Goal: Communication & Community: Answer question/provide support

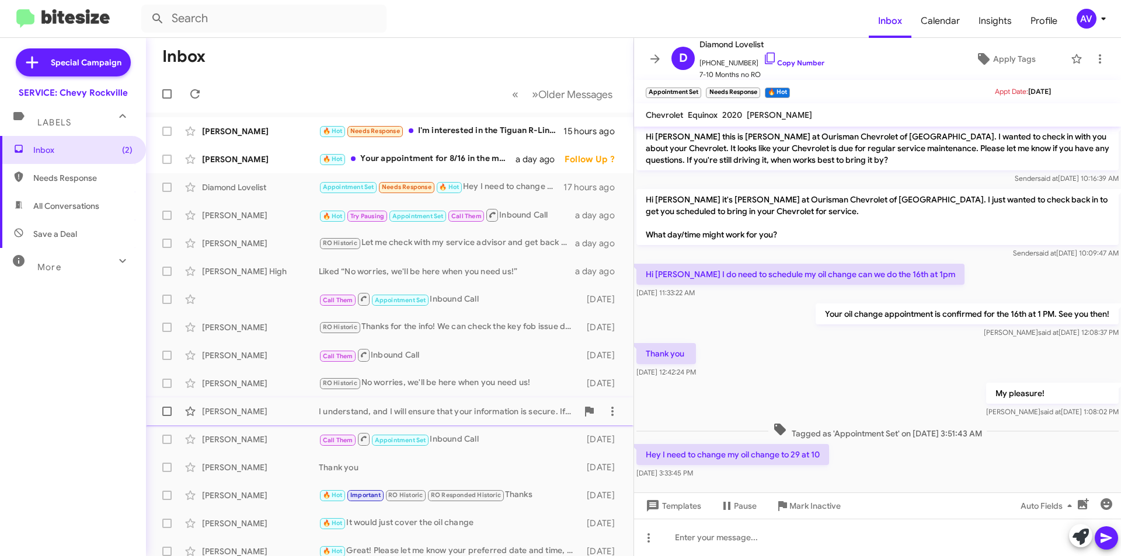
scroll to position [283, 0]
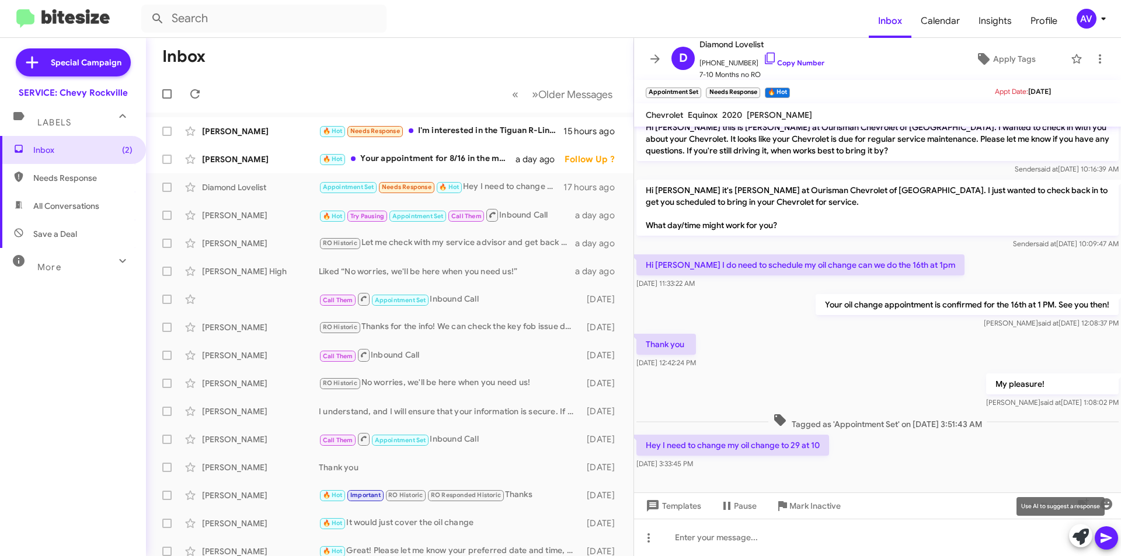
click at [1082, 542] on icon at bounding box center [1080, 537] width 16 height 16
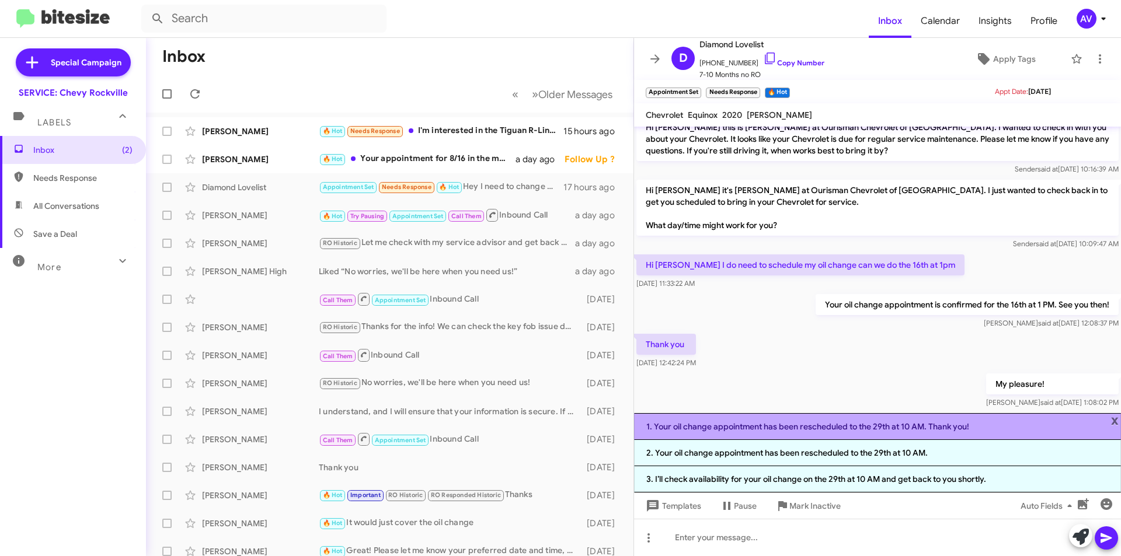
click at [1010, 433] on li "1. Your oil change appointment has been rescheduled to the 29th at 10 AM. Thank…" at bounding box center [877, 426] width 487 height 27
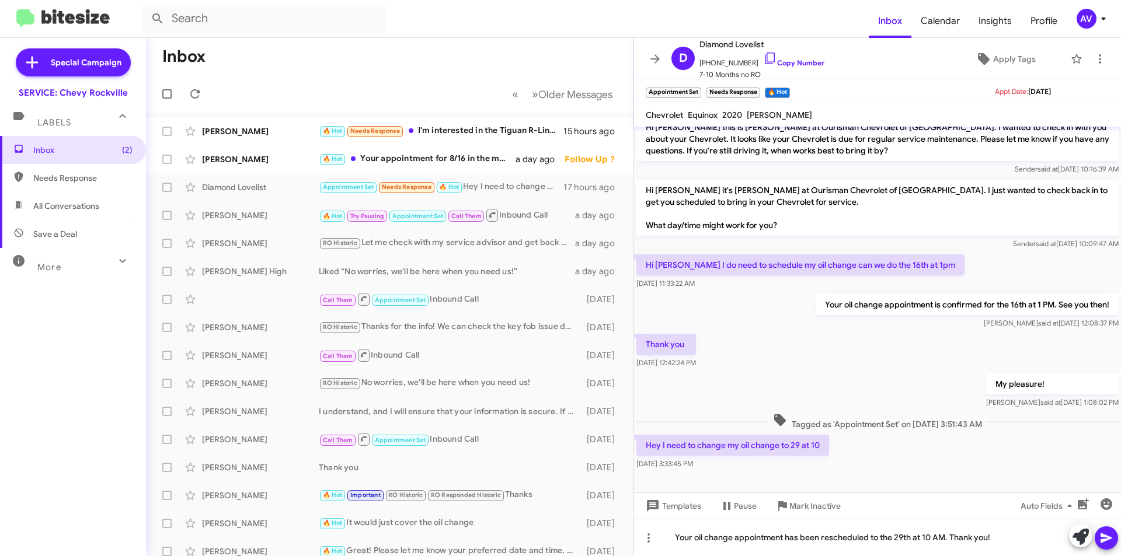
click at [1115, 544] on button at bounding box center [1106, 538] width 23 height 23
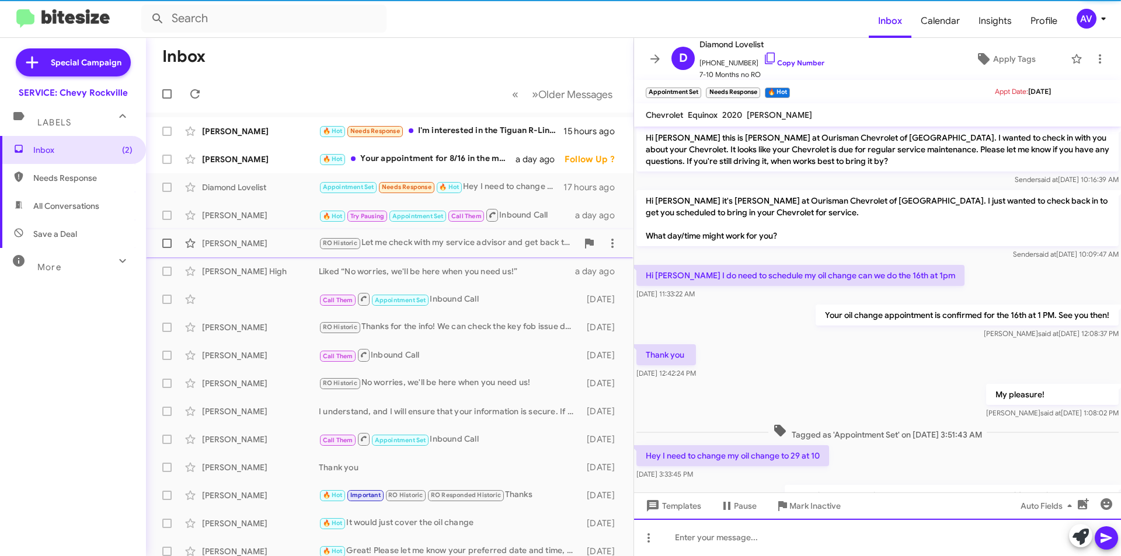
scroll to position [326, 0]
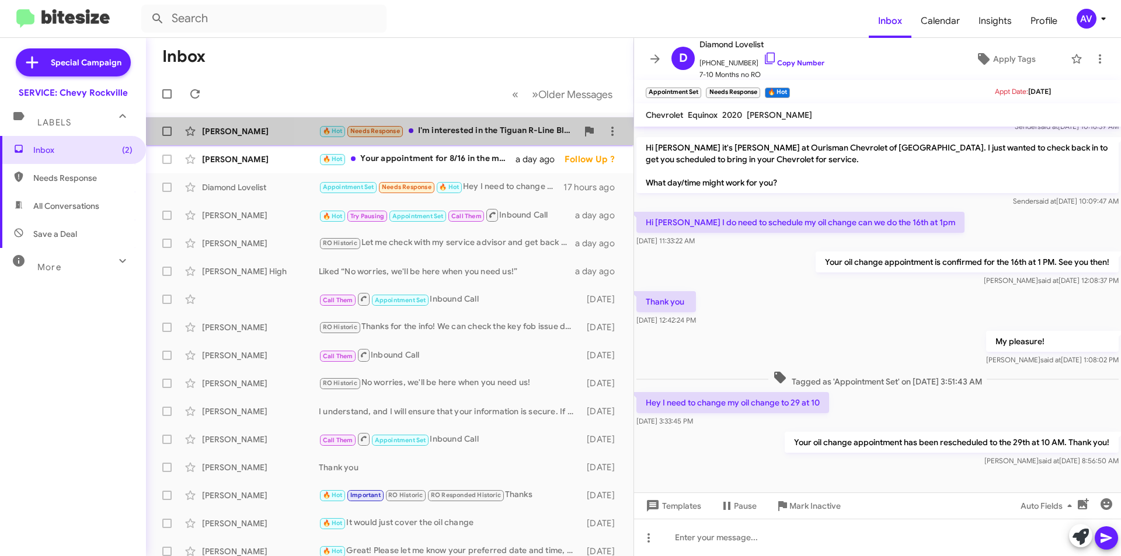
click at [477, 128] on div "🔥 Hot Needs Response I'm interested in the Tiguan R-Line Black model in Platinu…" at bounding box center [448, 130] width 259 height 13
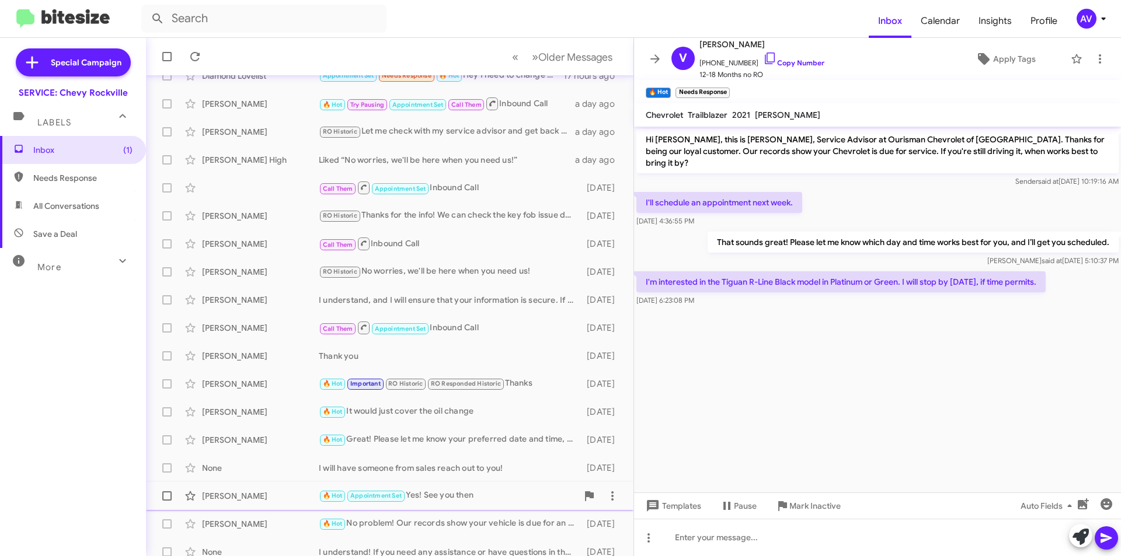
scroll to position [121, 0]
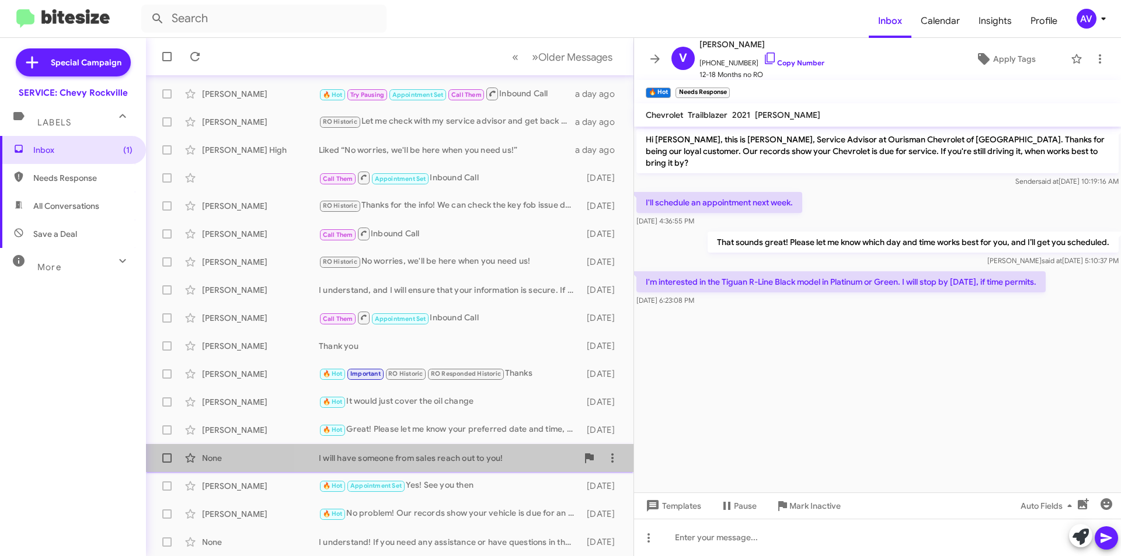
click at [521, 465] on div "None I will have someone from sales reach out to you! [DATE]" at bounding box center [389, 458] width 469 height 23
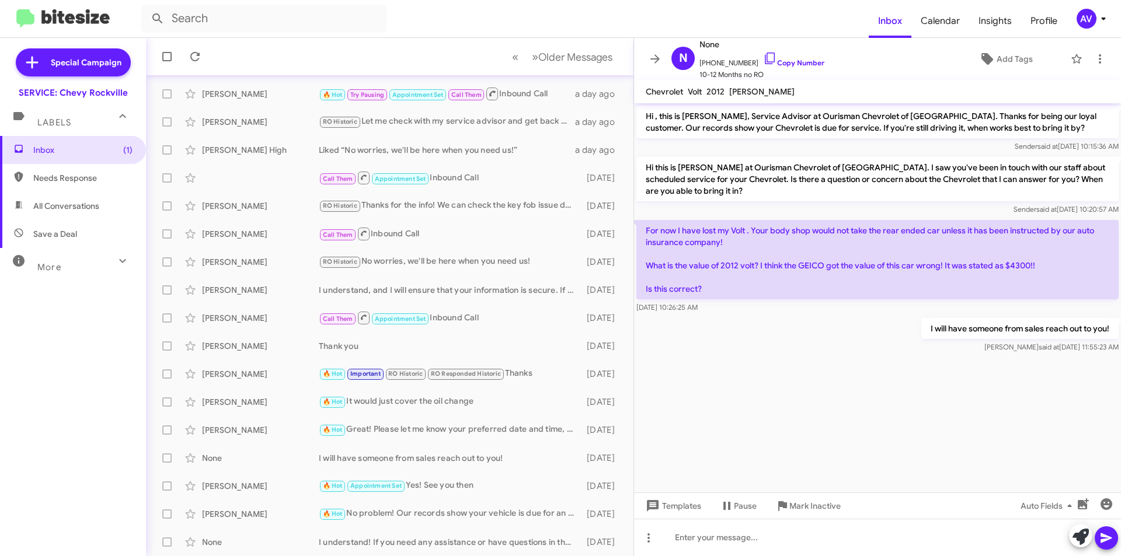
click at [951, 326] on p "I will have someone from sales reach out to you!" at bounding box center [1019, 328] width 197 height 21
copy p "I will have someone from sales reach out to you!"
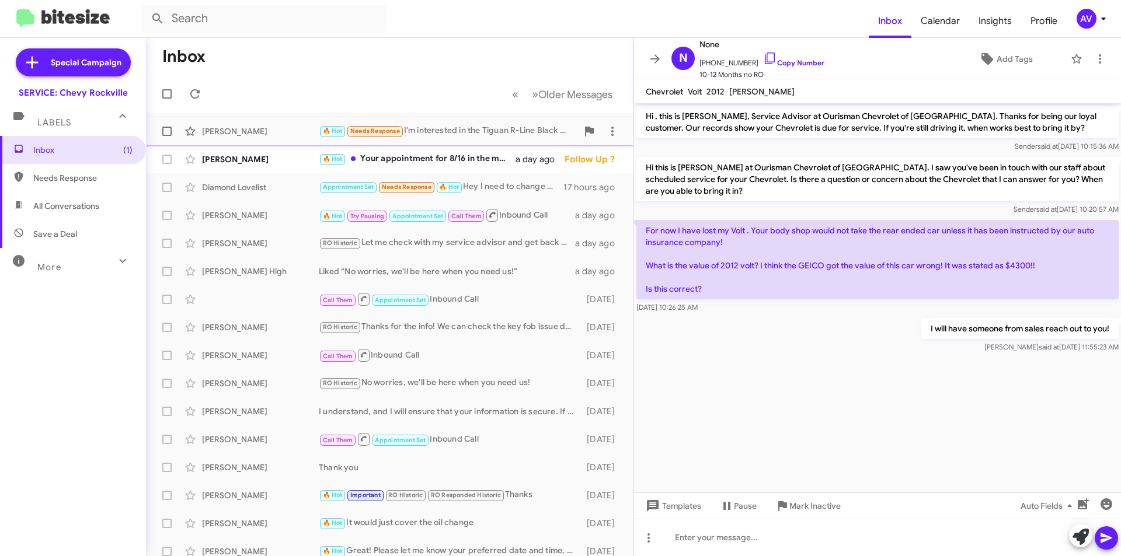
click at [505, 135] on div "🔥 Hot Needs Response I'm interested in the Tiguan R-Line Black model in Platinu…" at bounding box center [448, 130] width 259 height 13
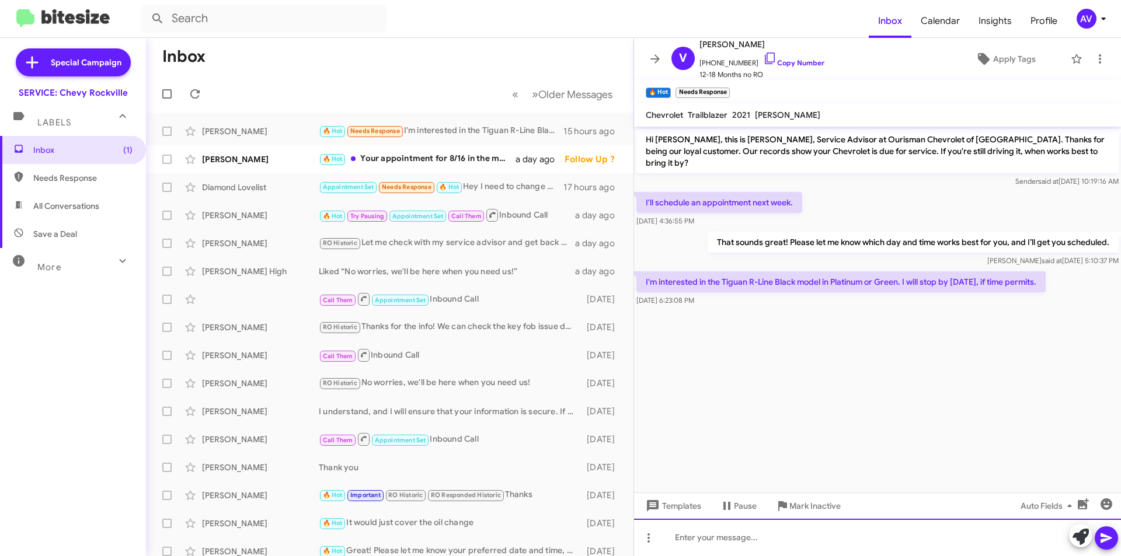
click at [734, 543] on div at bounding box center [877, 537] width 487 height 37
paste div
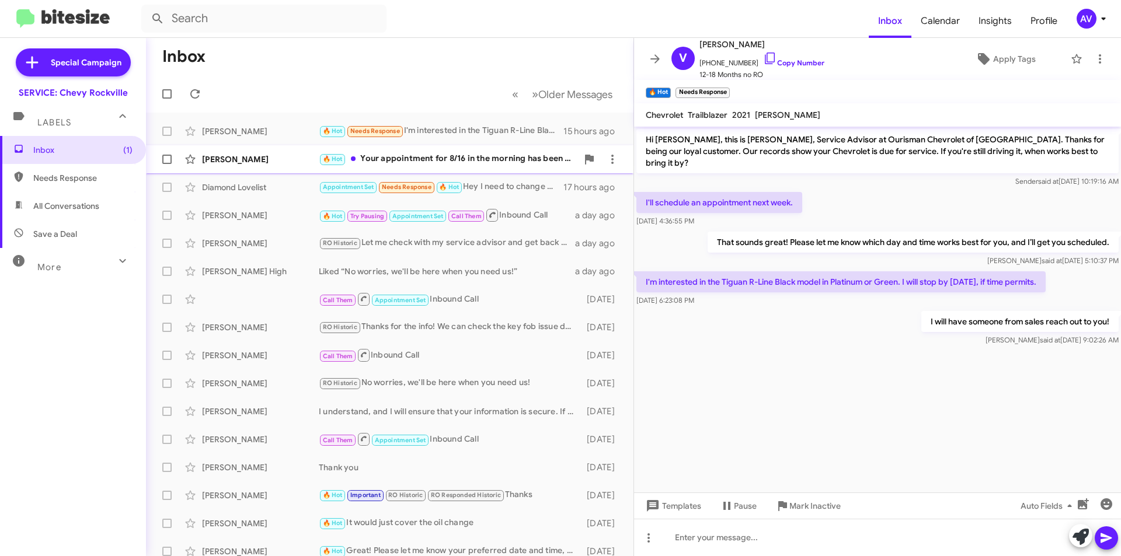
click at [456, 161] on div "🔥 Hot Your appointment for 8/16 in the morning has been canceled. If you need t…" at bounding box center [448, 158] width 259 height 13
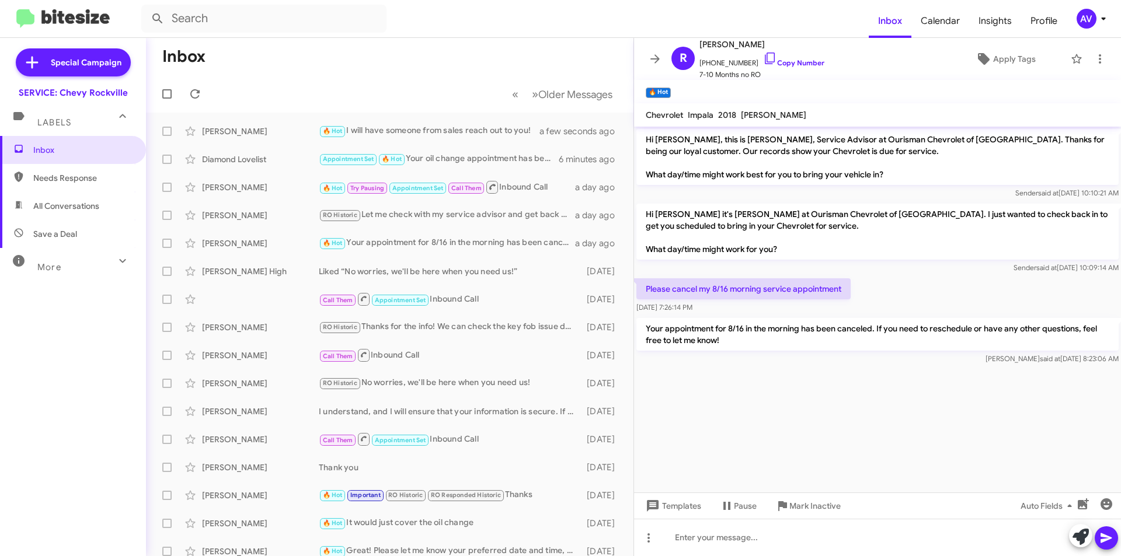
click at [1087, 23] on div "AV" at bounding box center [1086, 19] width 20 height 20
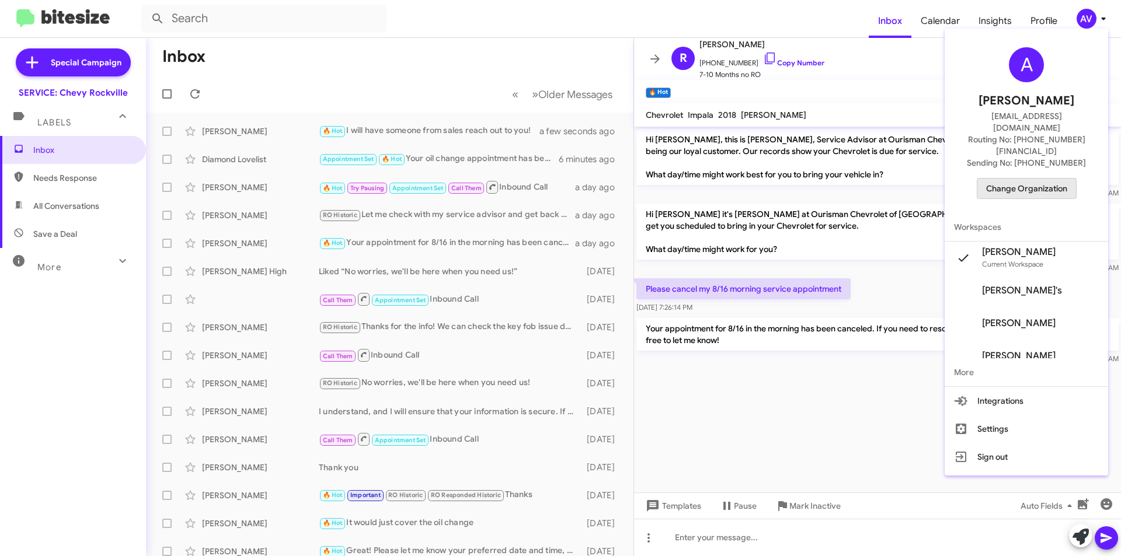
click at [1036, 179] on span "Change Organization" at bounding box center [1026, 189] width 81 height 20
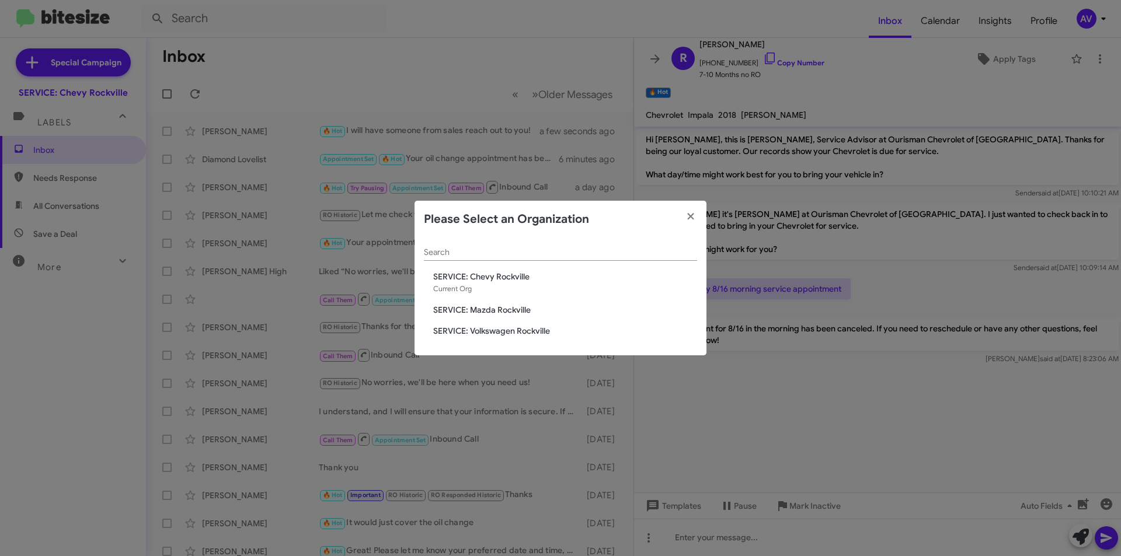
click at [527, 308] on span "SERVICE: Mazda Rockville" at bounding box center [565, 310] width 264 height 12
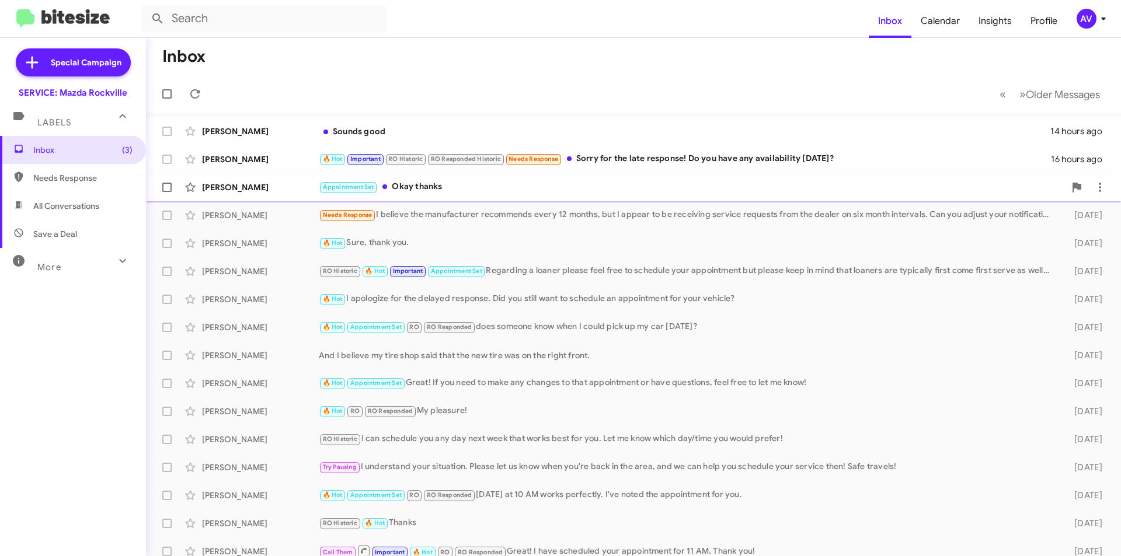
click at [463, 176] on div "Akingbolahan Akinkoye Appointment Set Okay thanks 16 hours ago" at bounding box center [633, 187] width 956 height 23
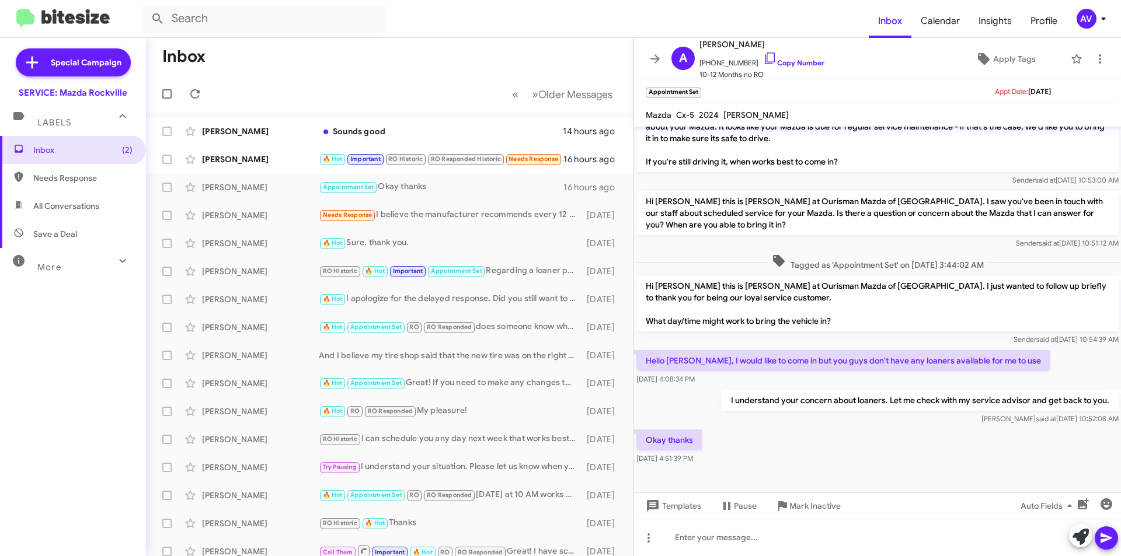
scroll to position [349, 0]
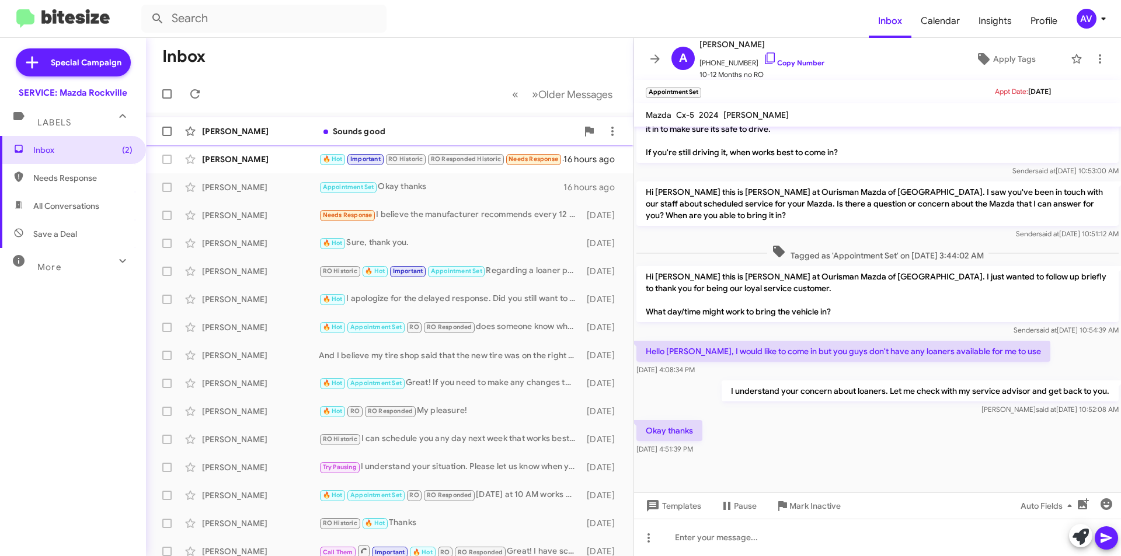
click at [421, 137] on div "Sounds good" at bounding box center [448, 132] width 259 height 12
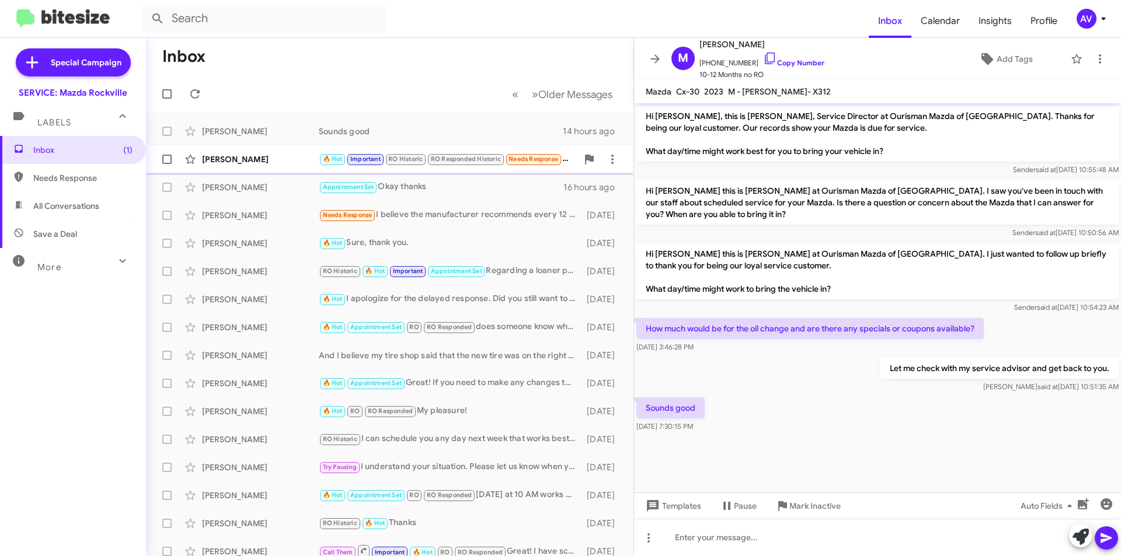
click at [292, 160] on div "Eileen Begin" at bounding box center [260, 160] width 117 height 12
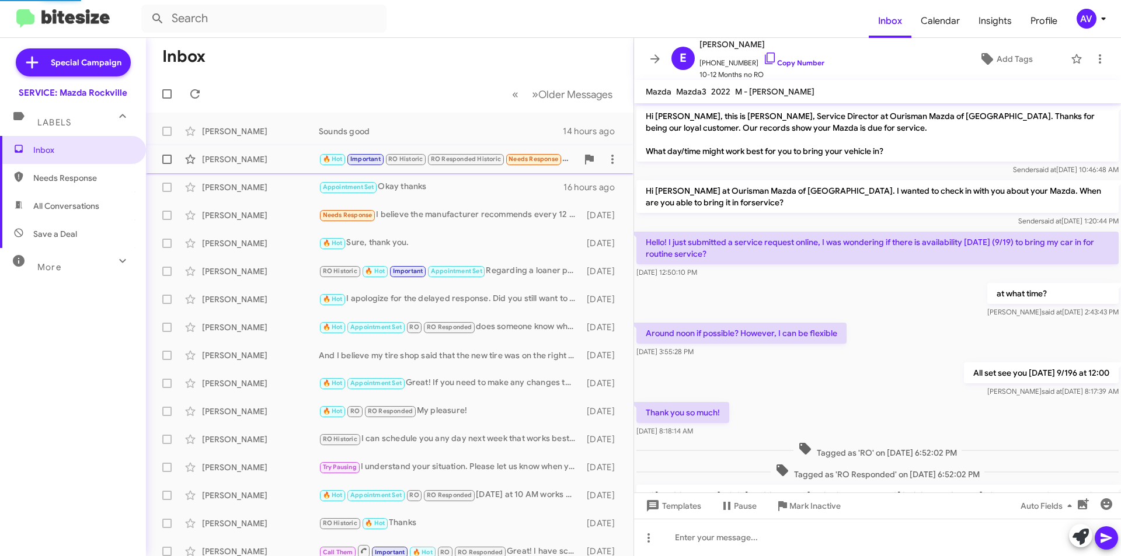
scroll to position [342, 0]
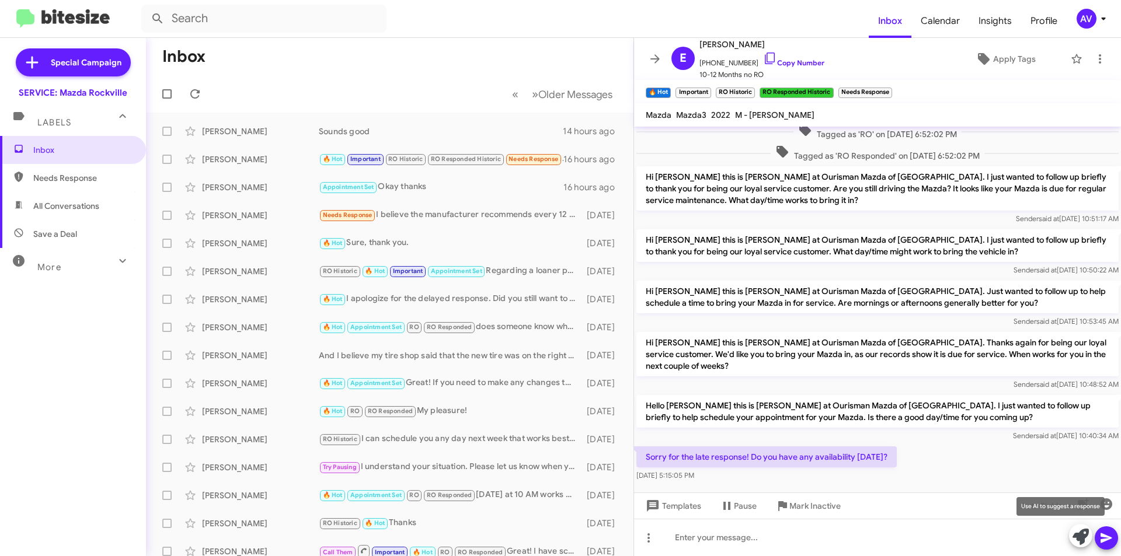
click at [1080, 536] on icon at bounding box center [1080, 537] width 16 height 16
